Goal: Task Accomplishment & Management: Use online tool/utility

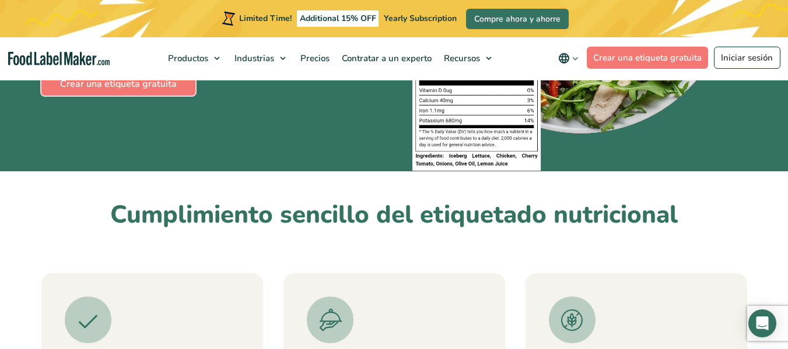
click at [110, 92] on link "Crear una etiqueta gratuita" at bounding box center [118, 83] width 154 height 23
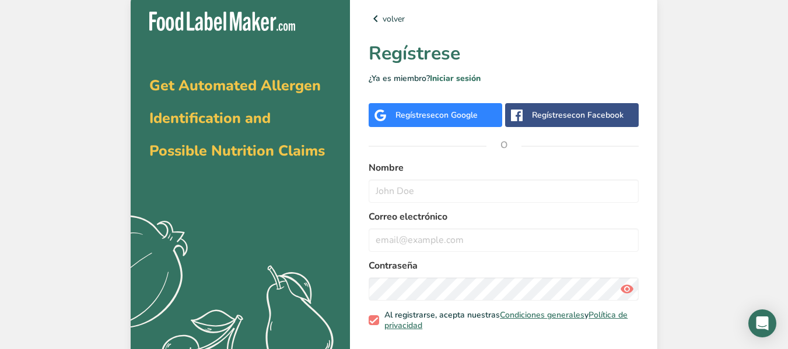
click at [542, 117] on div "Regístrese con Facebook" at bounding box center [578, 115] width 92 height 12
